Goal: Transaction & Acquisition: Purchase product/service

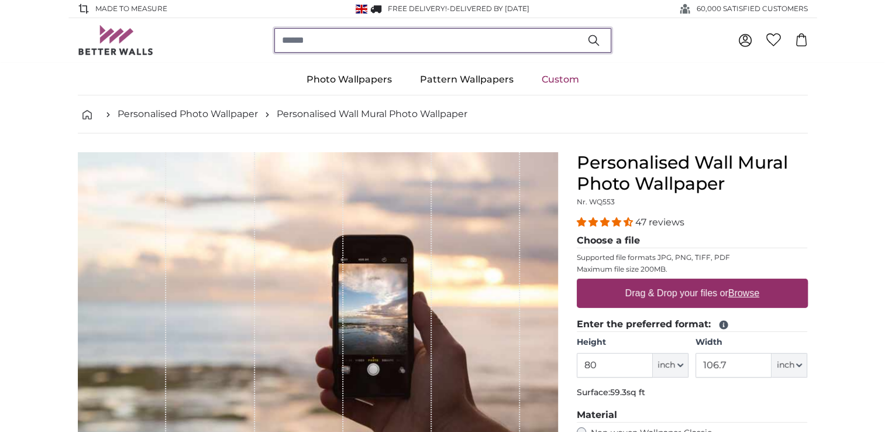
click at [320, 37] on input "search" at bounding box center [442, 40] width 337 height 25
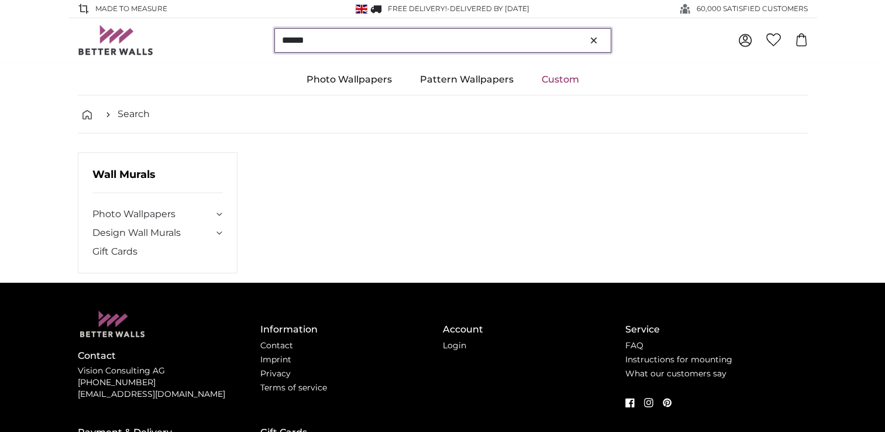
type input "******"
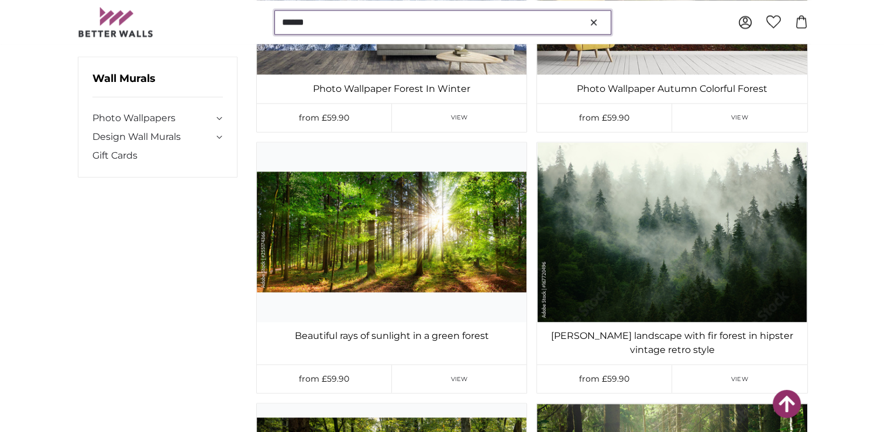
scroll to position [1697, 0]
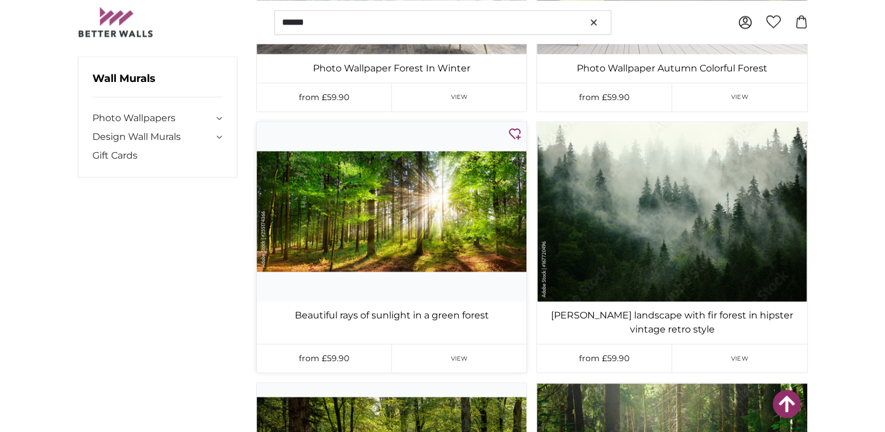
click at [370, 219] on img at bounding box center [392, 212] width 270 height 180
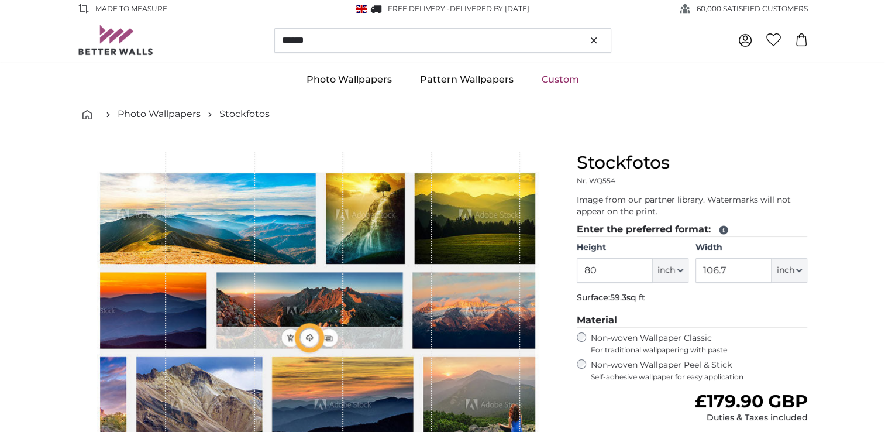
type input "179.2"
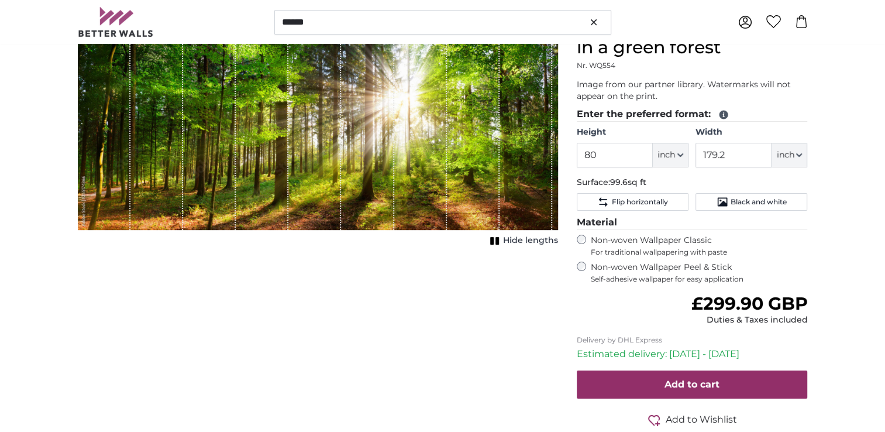
scroll to position [117, 0]
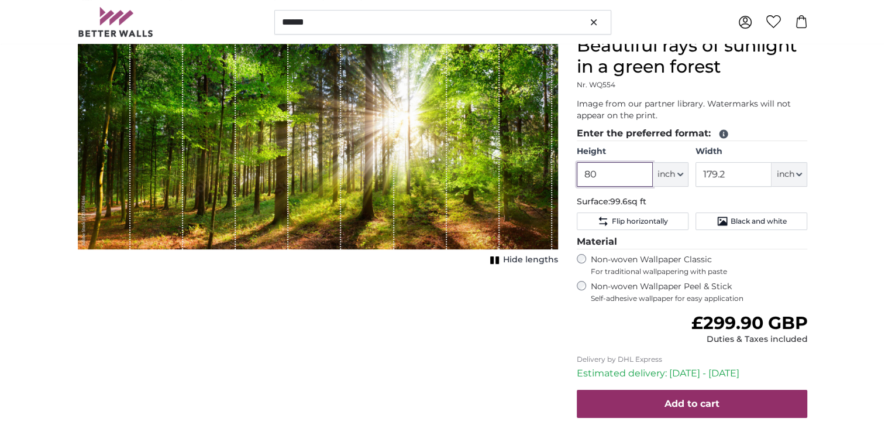
click at [603, 177] on input "80" at bounding box center [615, 174] width 76 height 25
type input "8"
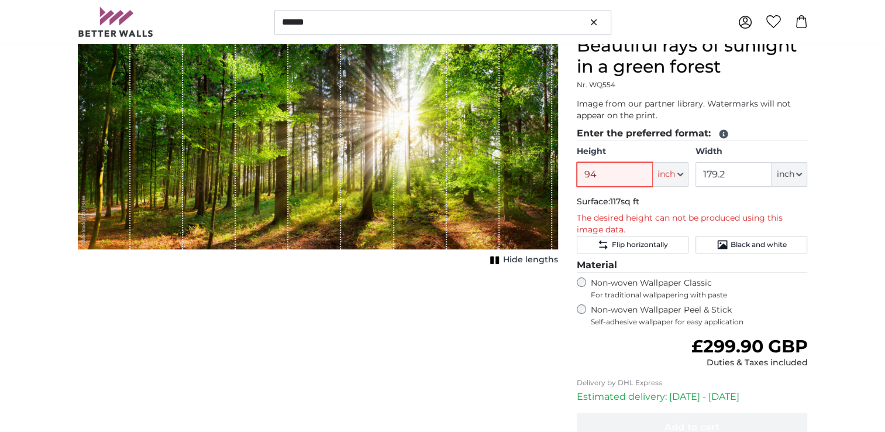
type input "94"
click at [737, 174] on input "179.2" at bounding box center [734, 174] width 76 height 25
type input "1"
type input "100"
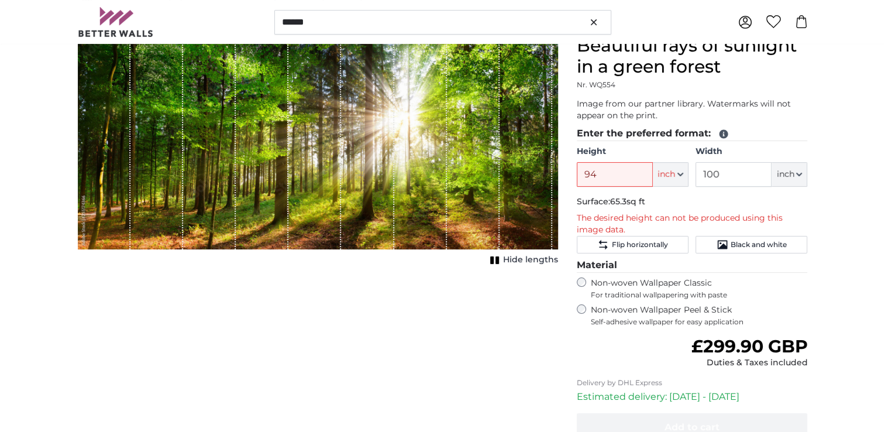
click at [634, 321] on span "Self-adhesive wallpaper for easy application" at bounding box center [699, 321] width 217 height 9
